Goal: Information Seeking & Learning: Learn about a topic

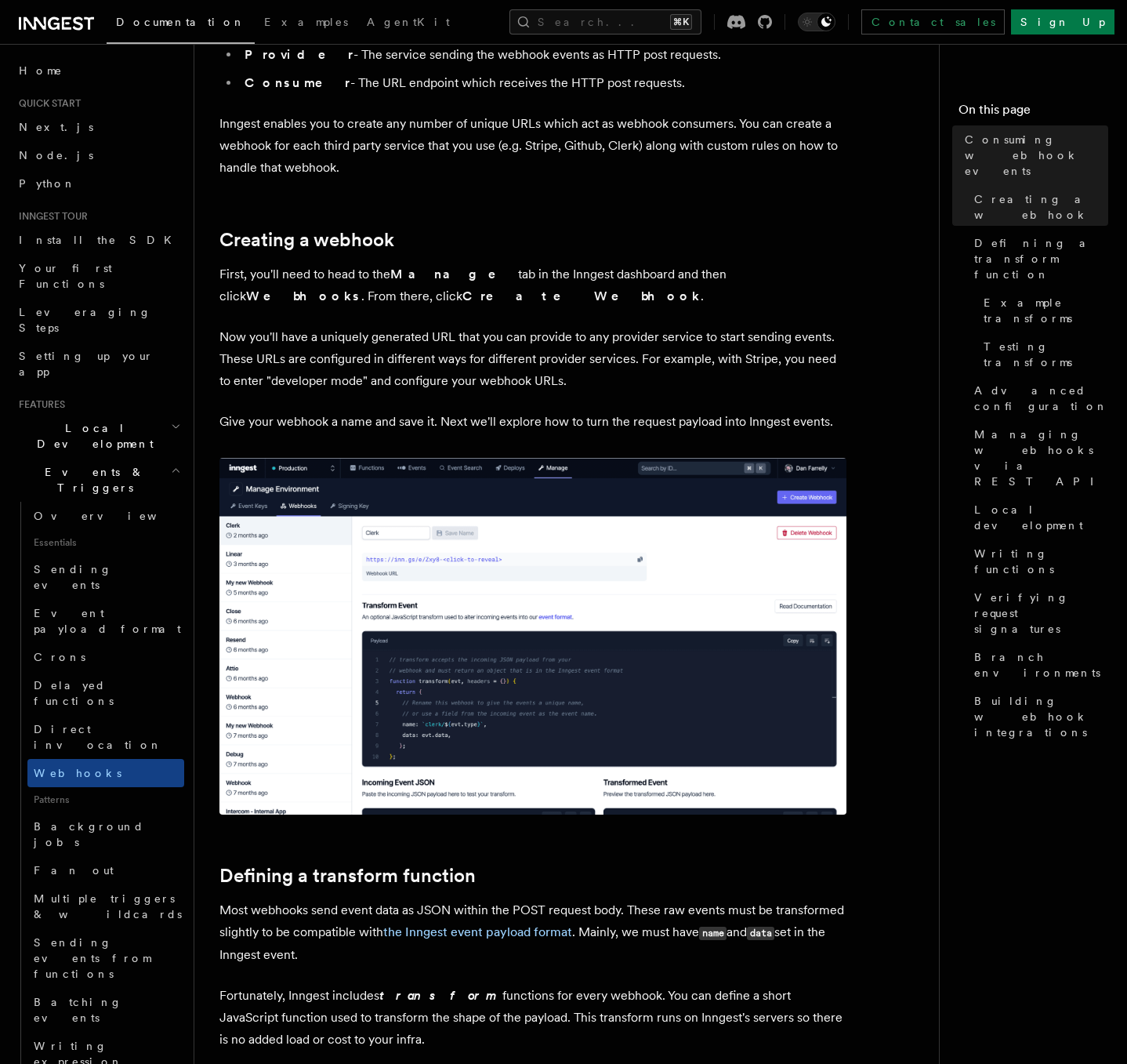
scroll to position [483, 0]
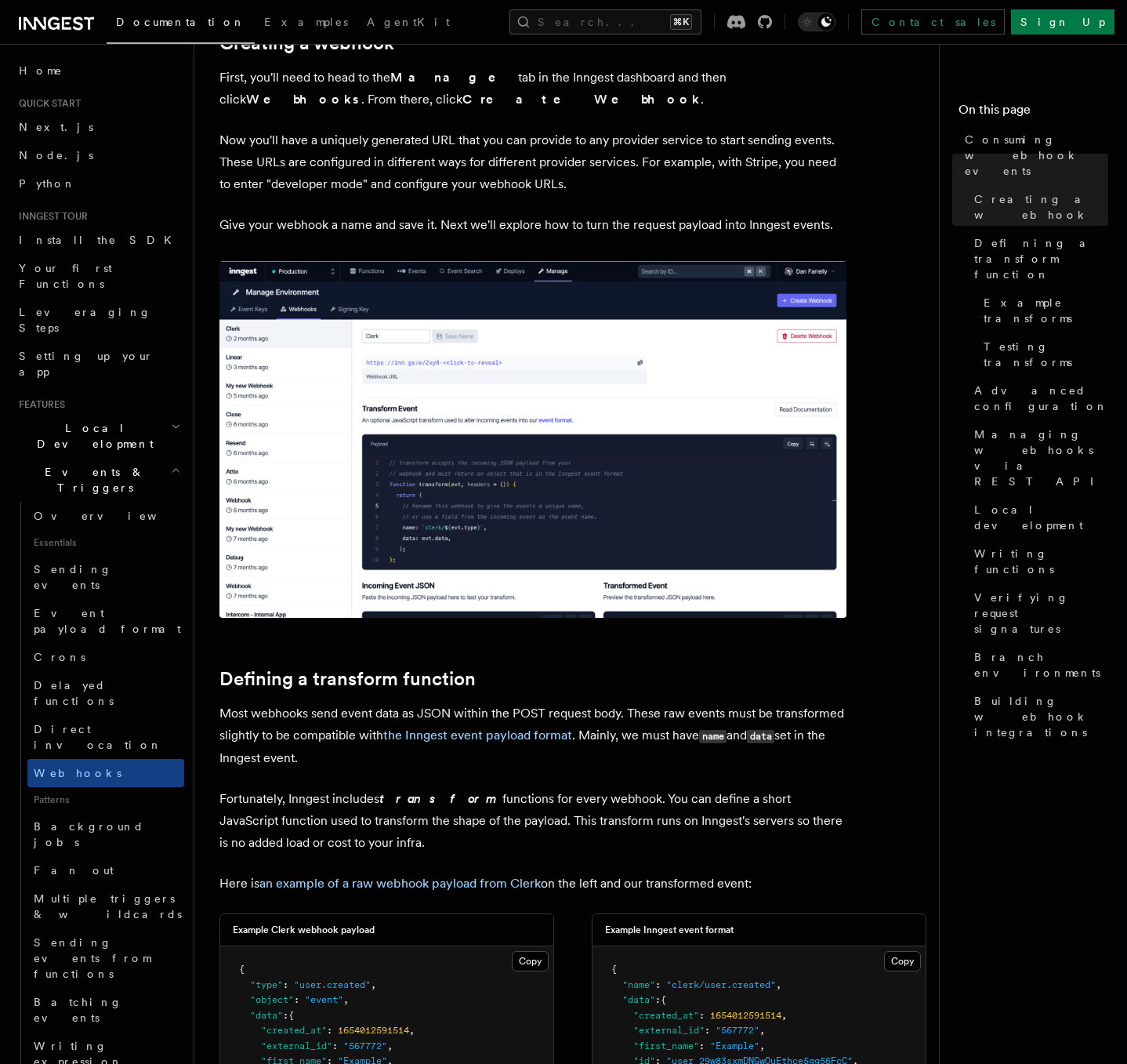
click at [691, 723] on p "Most webhooks send event data as JSON within the POST request body. These raw e…" at bounding box center [533, 735] width 627 height 67
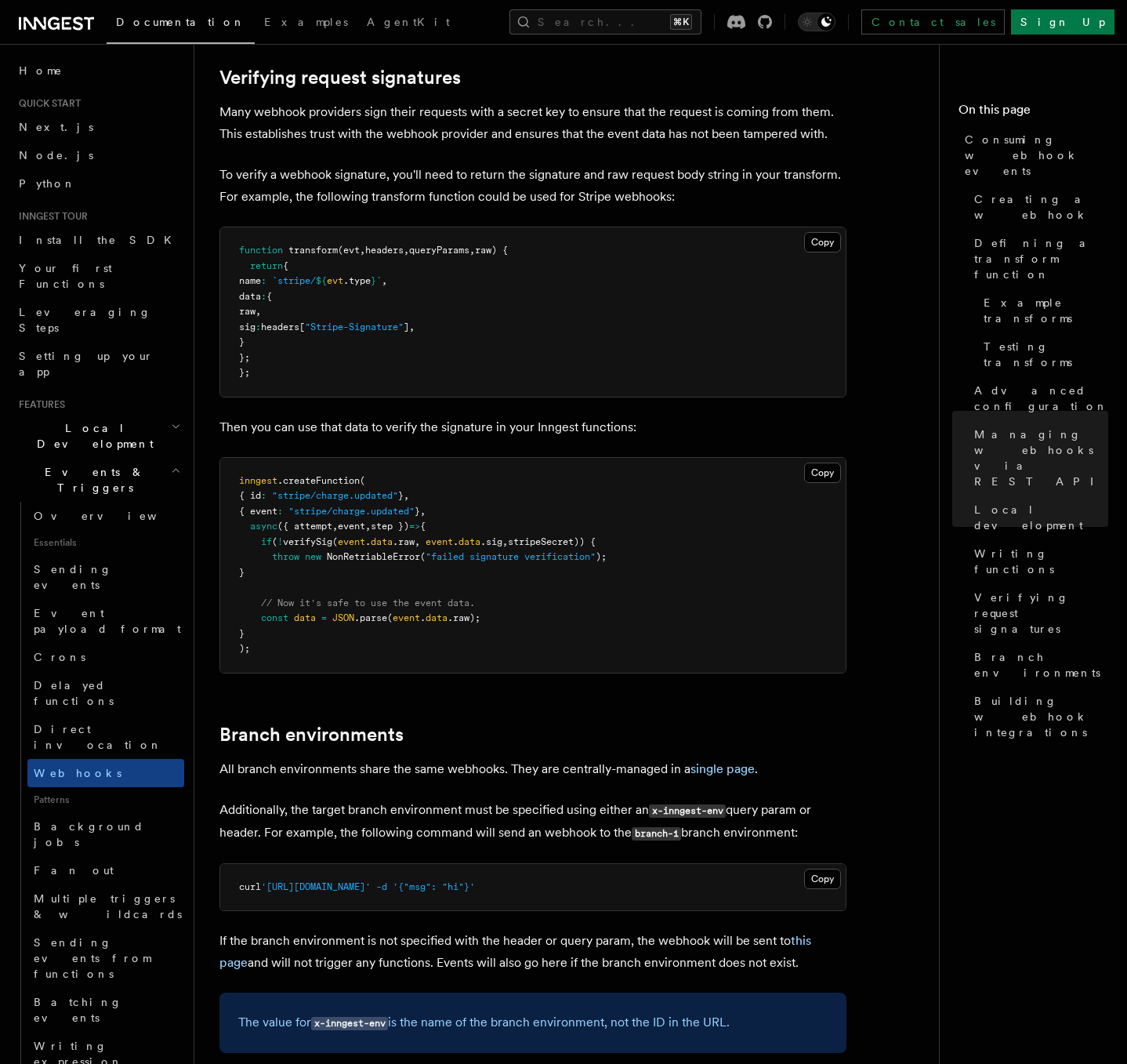
scroll to position [4949, 0]
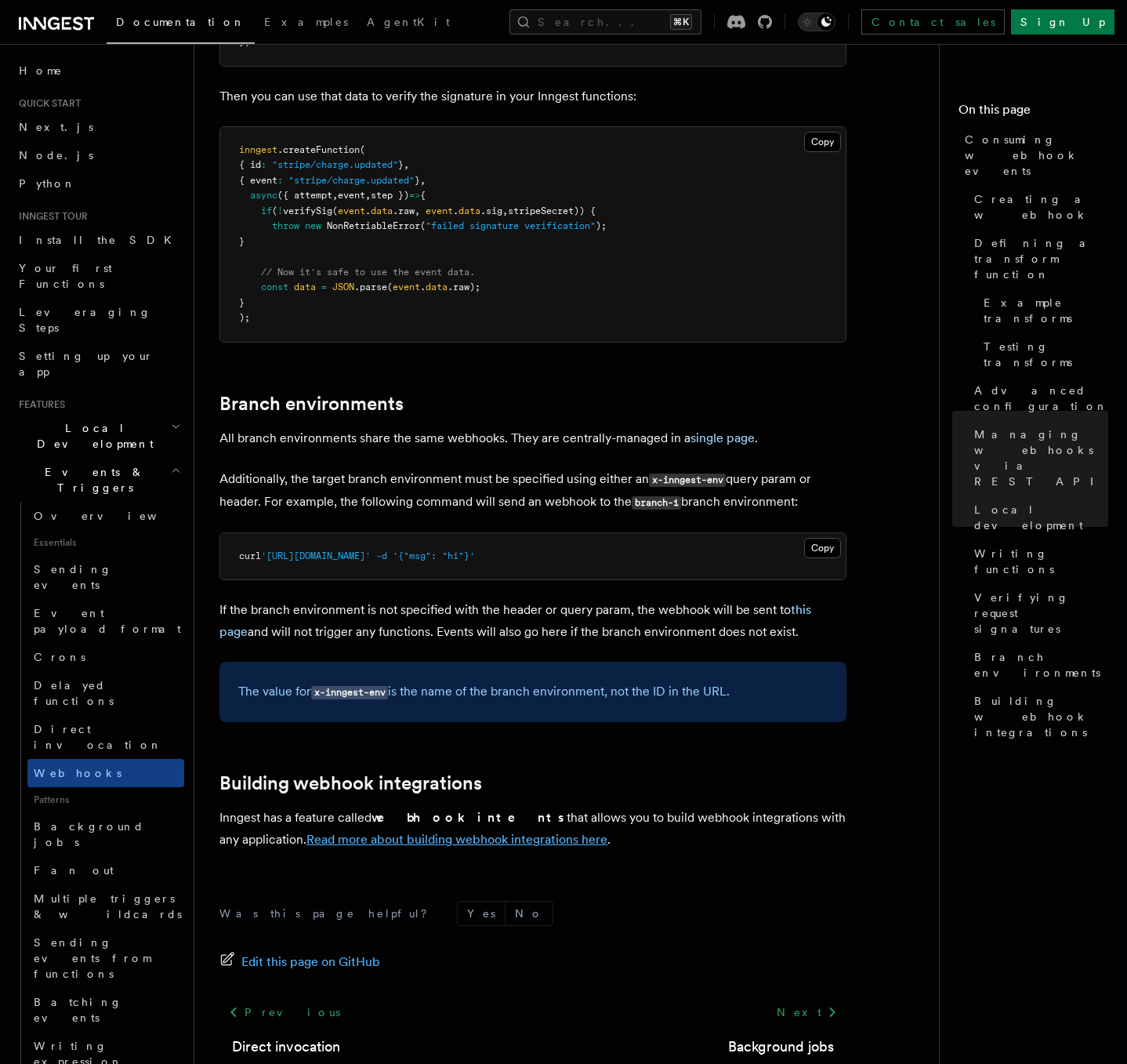
click at [420, 831] on link "Read more about building webhook integrations here" at bounding box center [457, 839] width 301 height 15
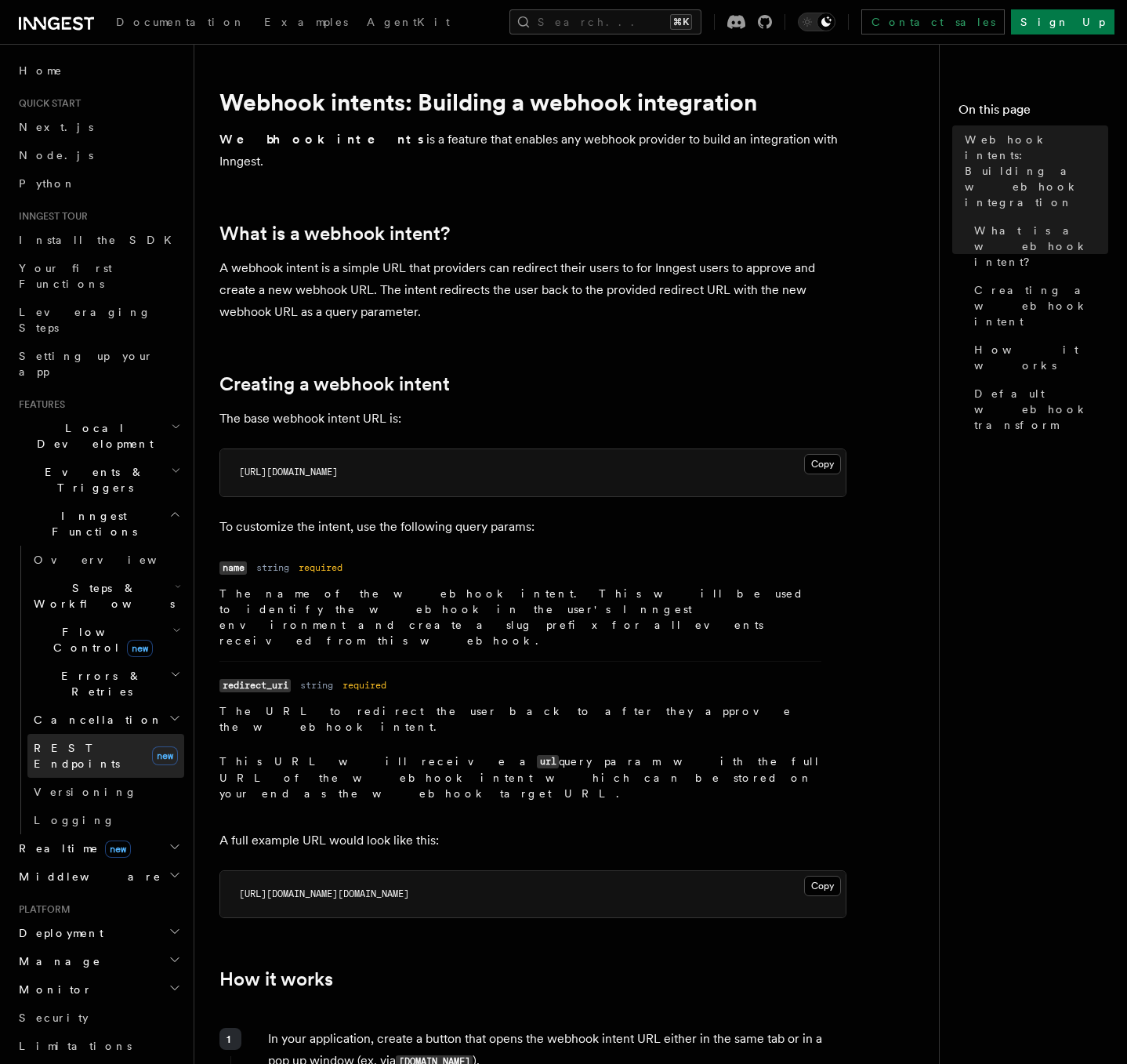
click at [95, 742] on span "REST Endpoints" at bounding box center [77, 755] width 86 height 28
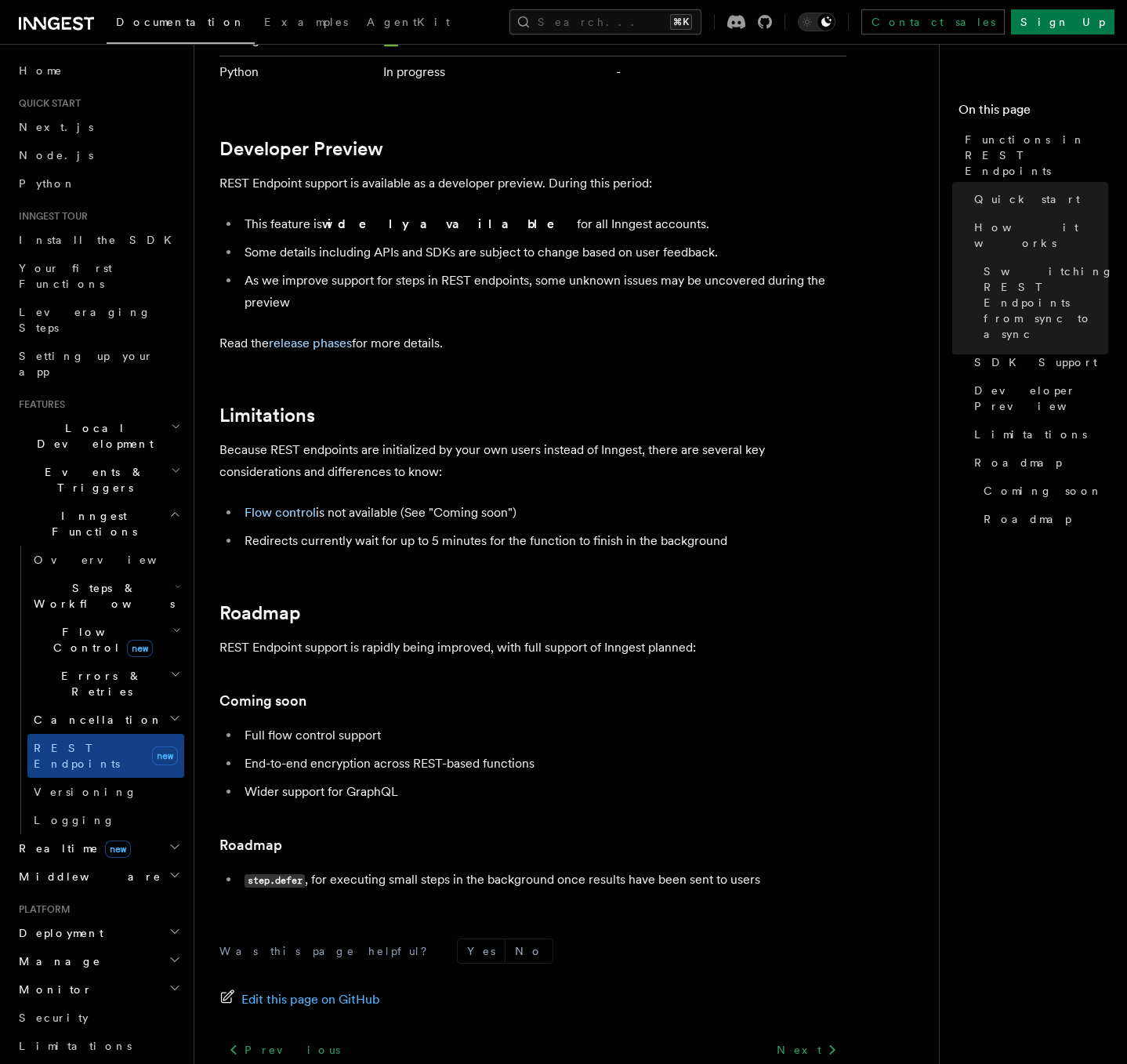
scroll to position [2510, 0]
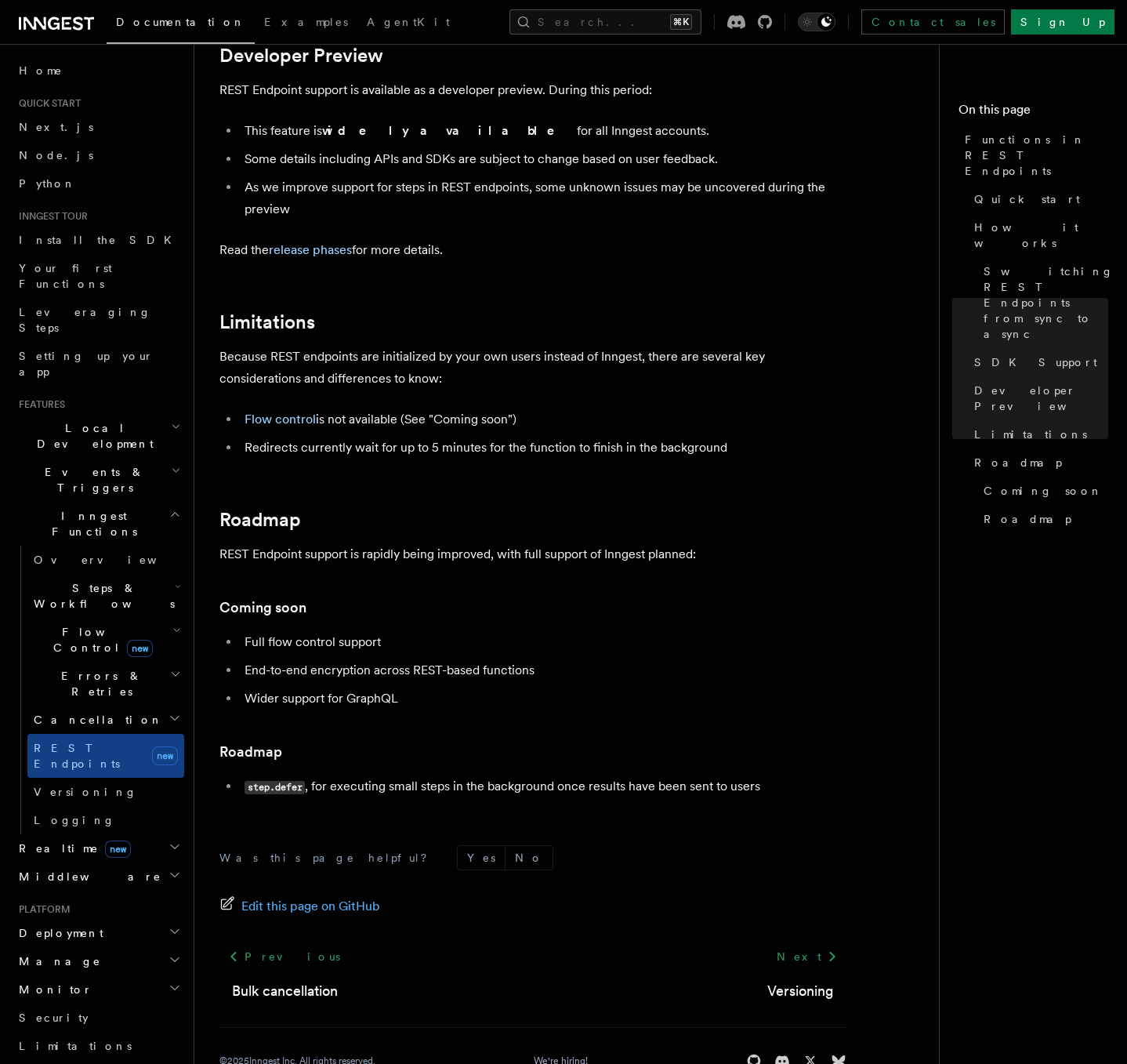
click at [80, 711] on span "Cancellation" at bounding box center [95, 719] width 135 height 16
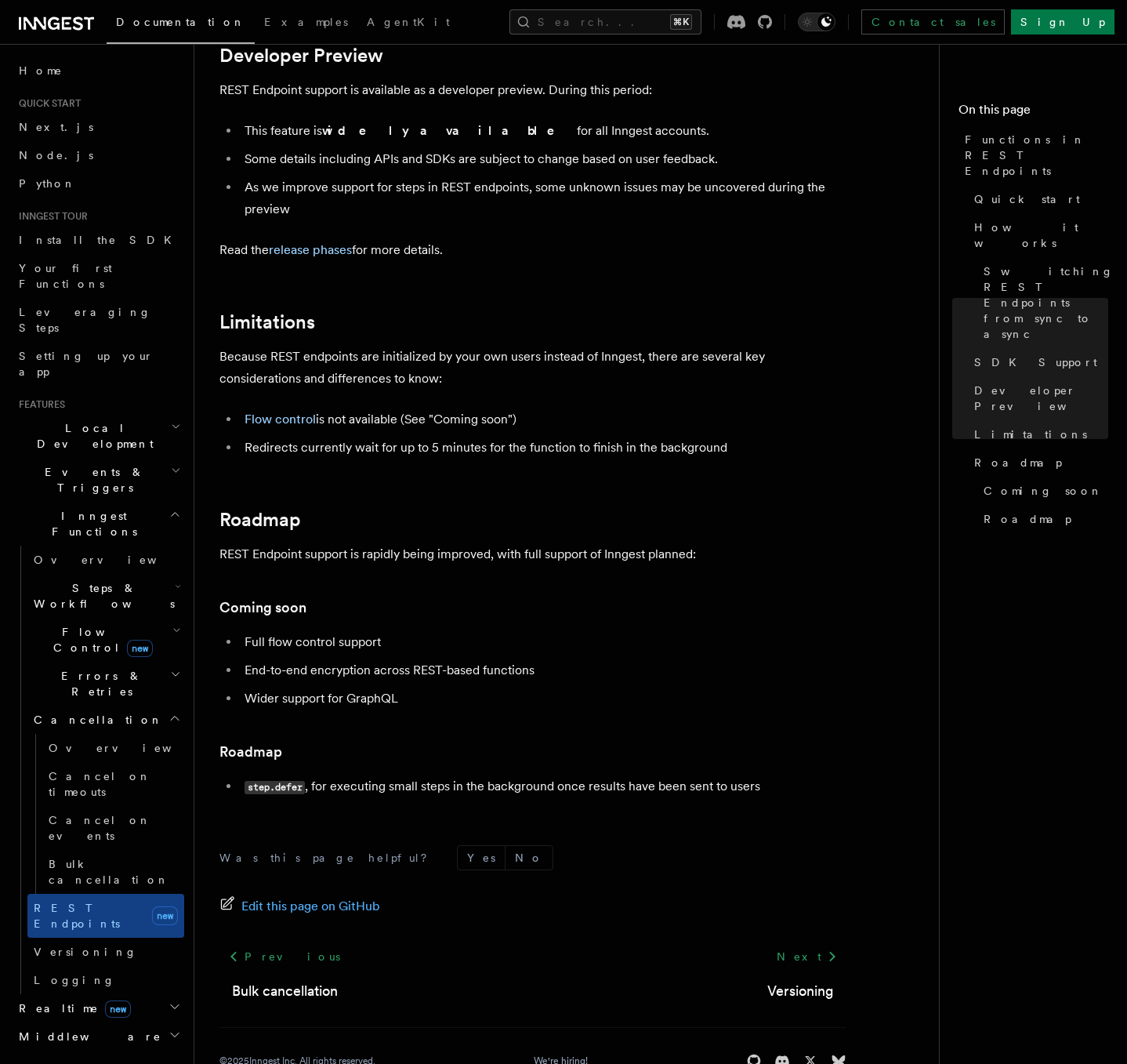
click at [87, 668] on span "Errors & Retries" at bounding box center [99, 683] width 143 height 31
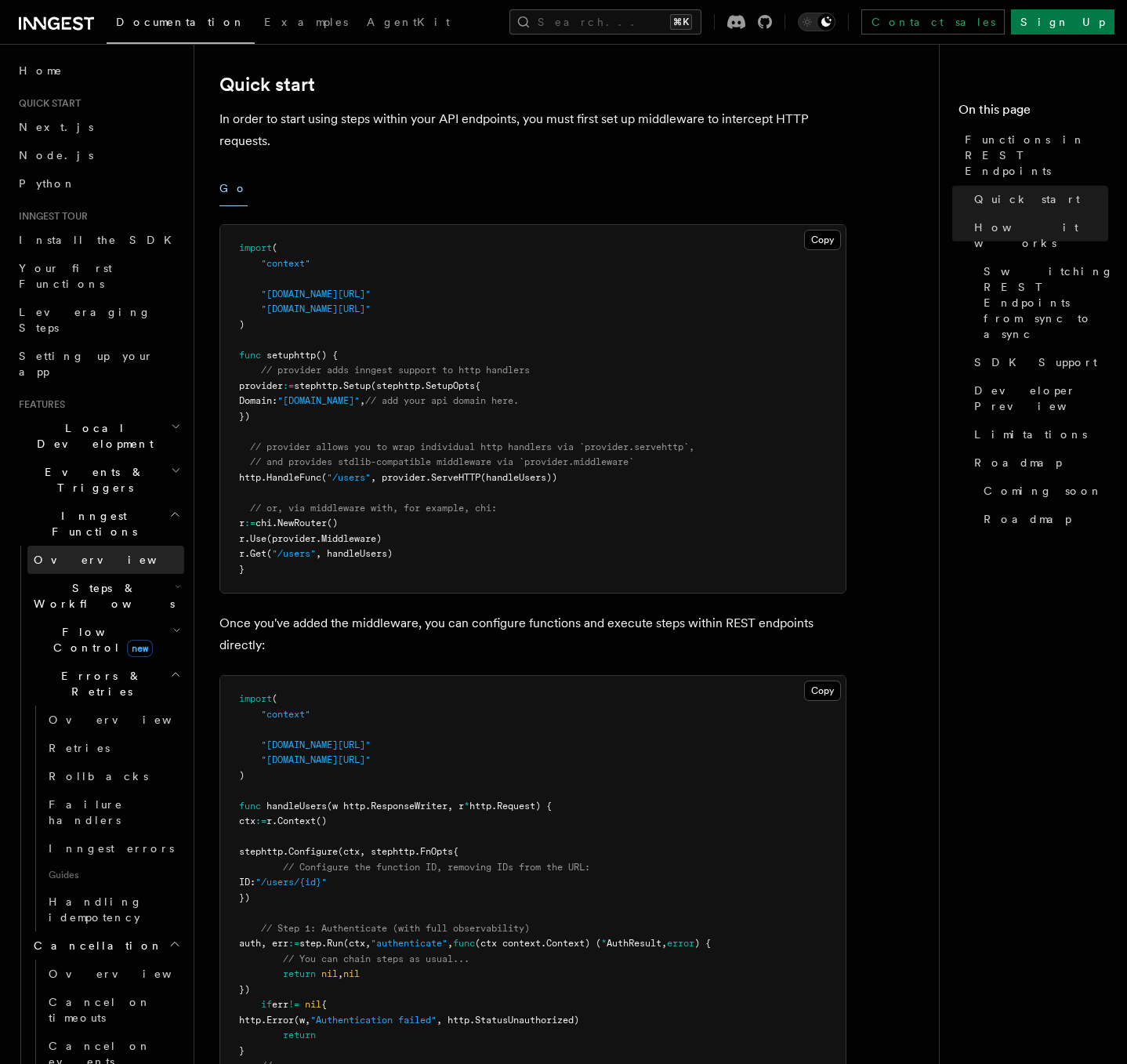
scroll to position [0, 0]
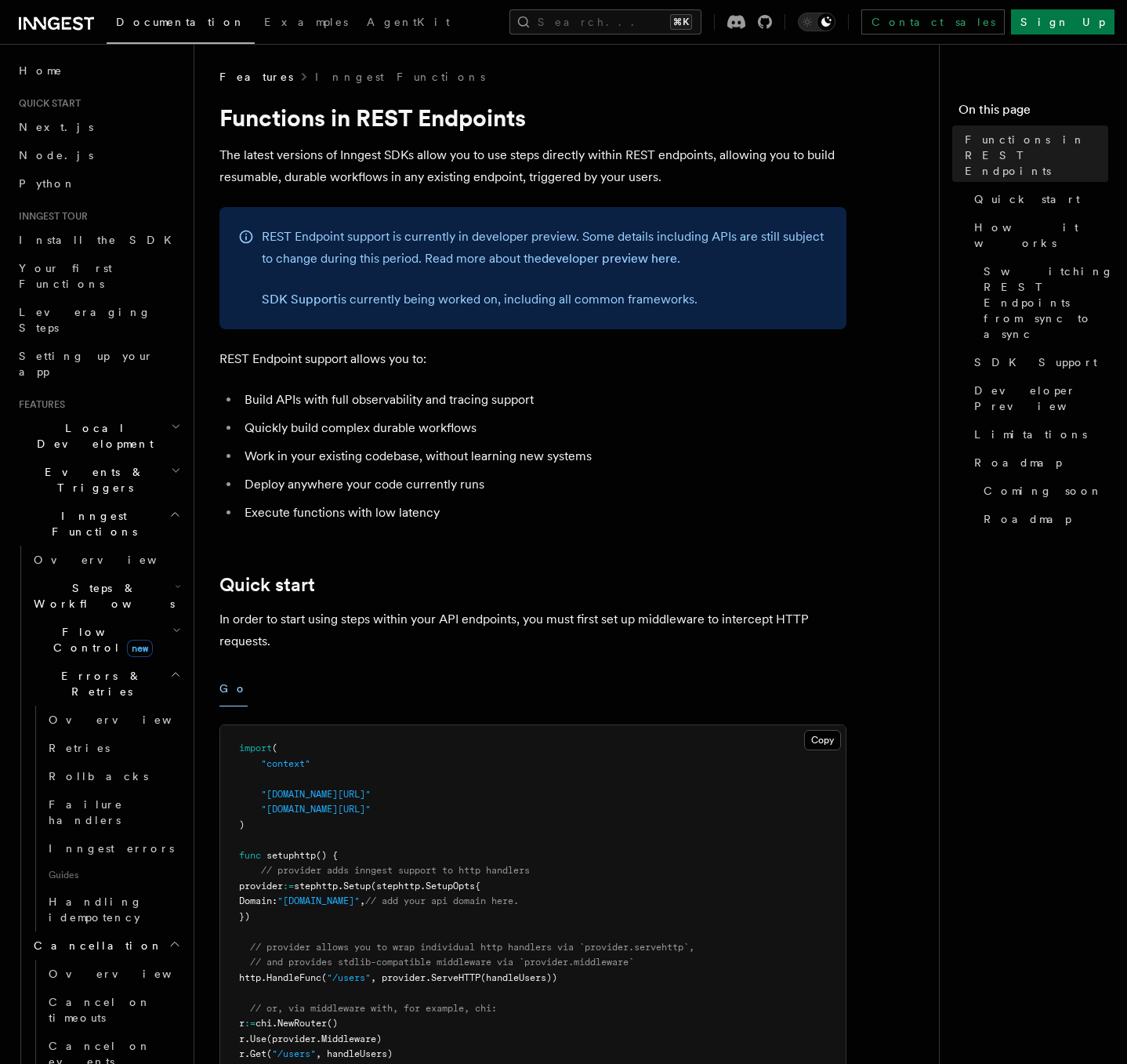
click at [142, 502] on h2 "Inngest Functions" at bounding box center [98, 524] width 171 height 44
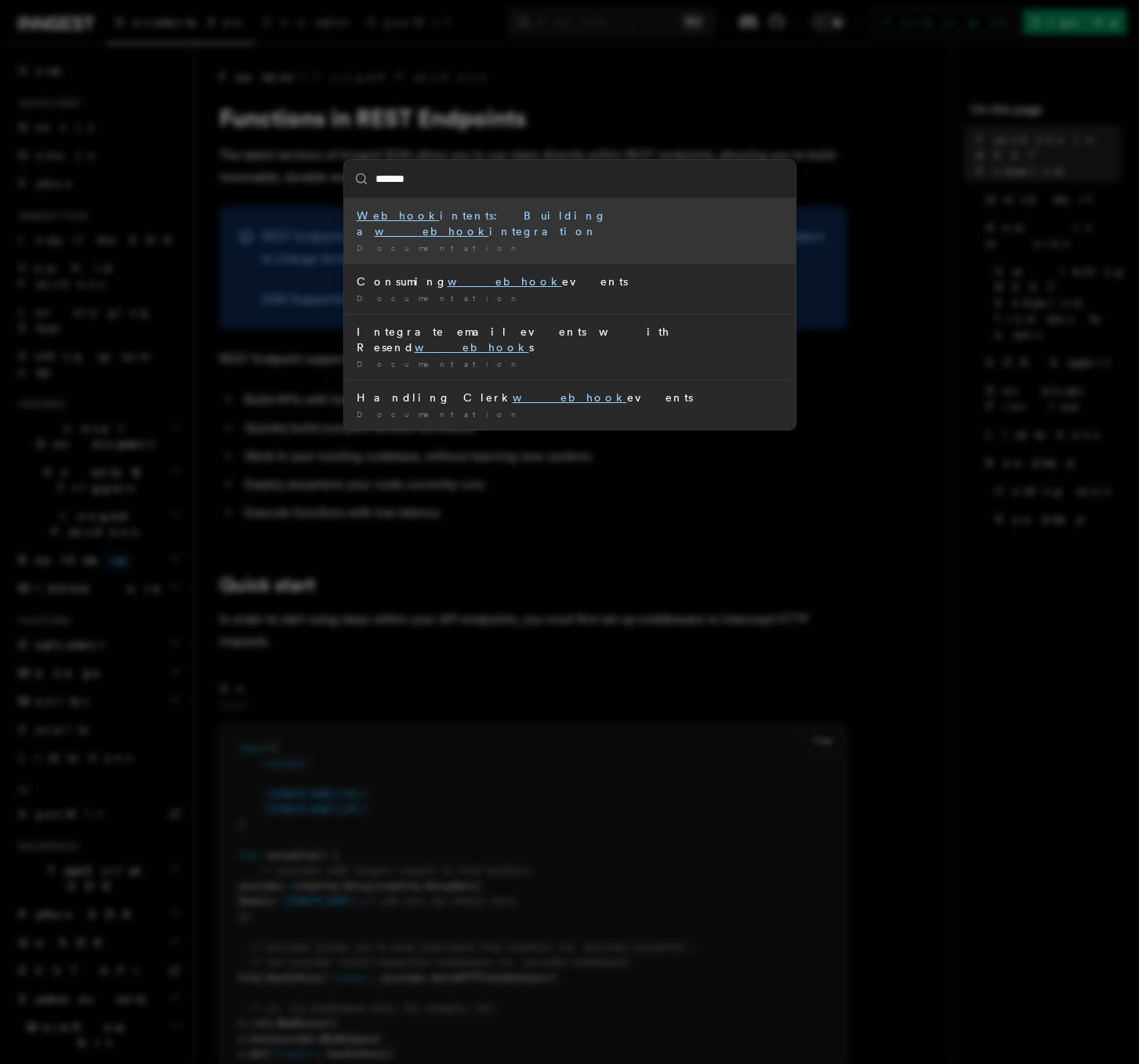
type input "********"
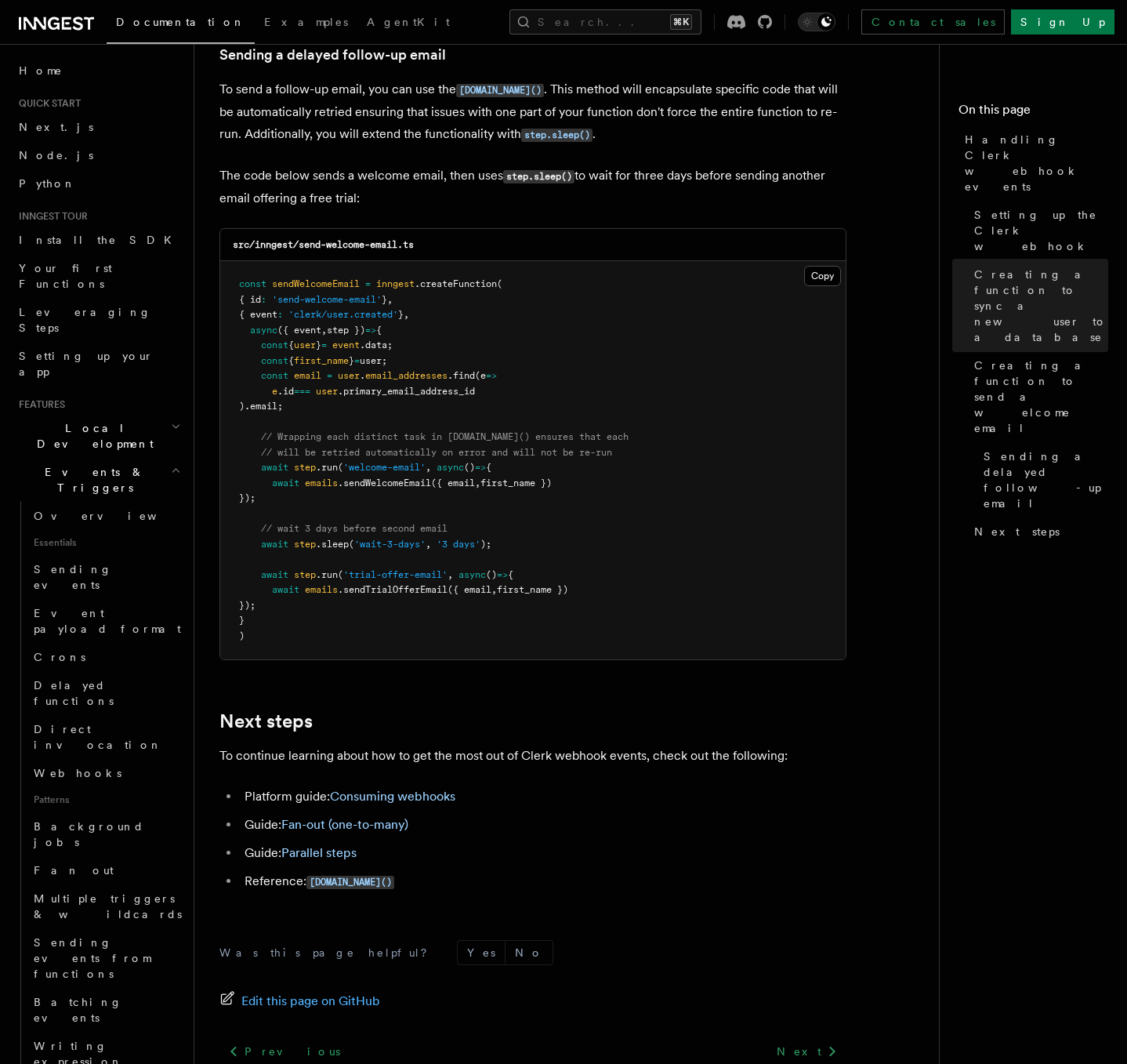
scroll to position [4914, 0]
